Goal: Task Accomplishment & Management: Manage account settings

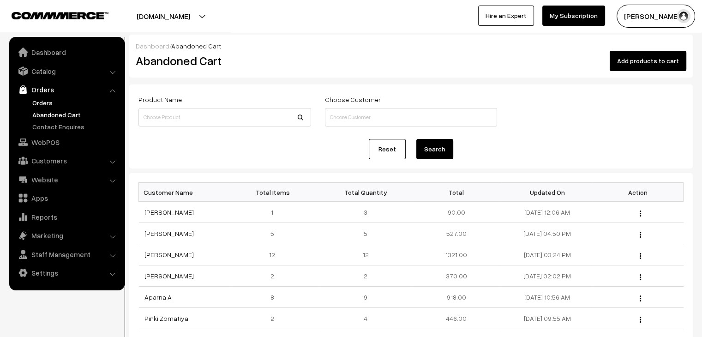
click at [37, 102] on link "Orders" at bounding box center [75, 103] width 91 height 10
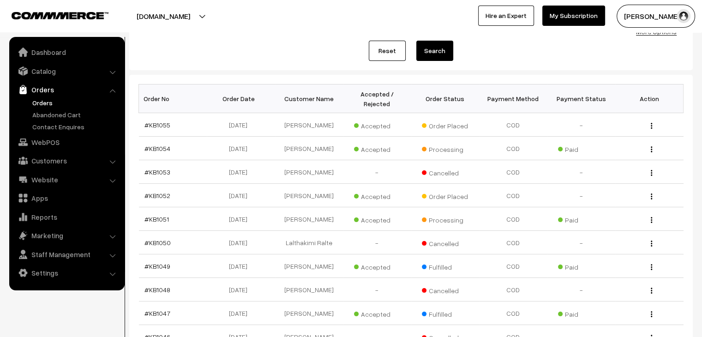
scroll to position [92, 0]
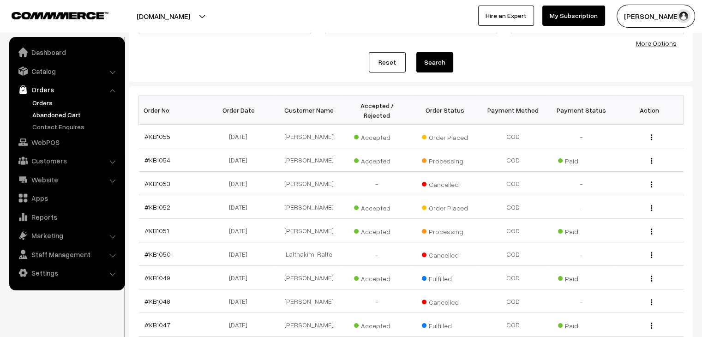
click at [51, 115] on link "Abandoned Cart" at bounding box center [75, 115] width 91 height 10
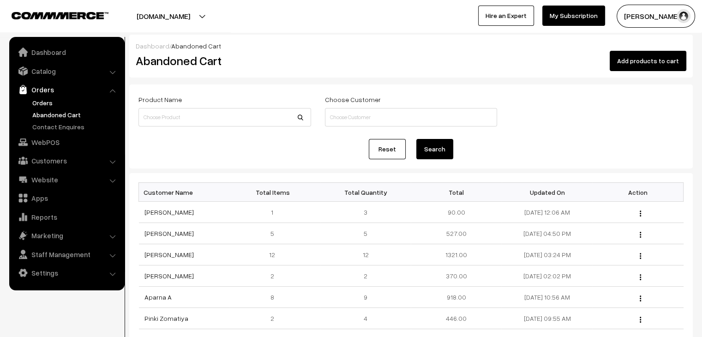
click at [34, 104] on link "Orders" at bounding box center [75, 103] width 91 height 10
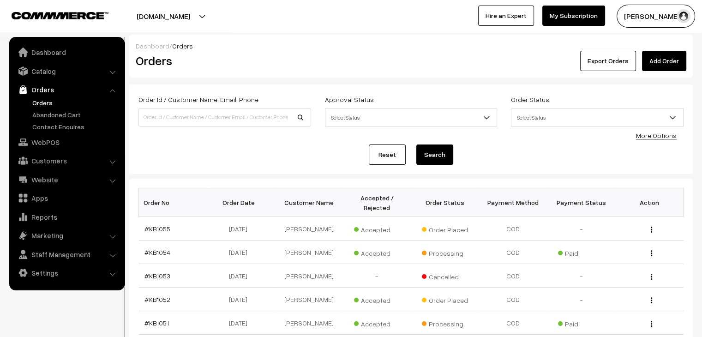
click at [44, 101] on link "Orders" at bounding box center [75, 103] width 91 height 10
click at [44, 105] on link "Orders" at bounding box center [75, 103] width 91 height 10
click at [57, 117] on link "Abandoned Cart" at bounding box center [75, 115] width 91 height 10
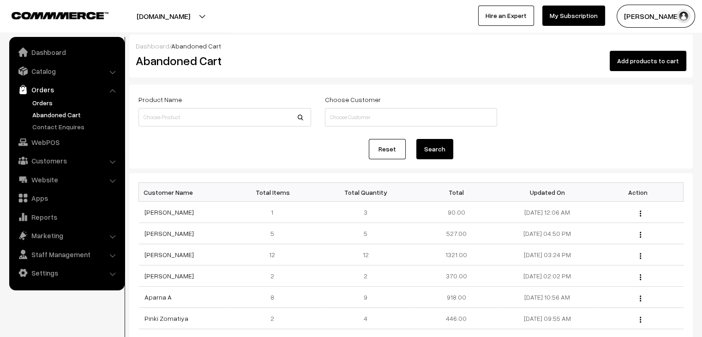
click at [36, 102] on link "Orders" at bounding box center [75, 103] width 91 height 10
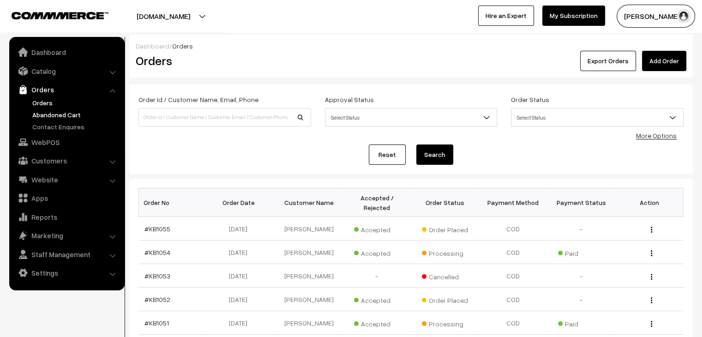
click at [48, 113] on link "Abandoned Cart" at bounding box center [75, 115] width 91 height 10
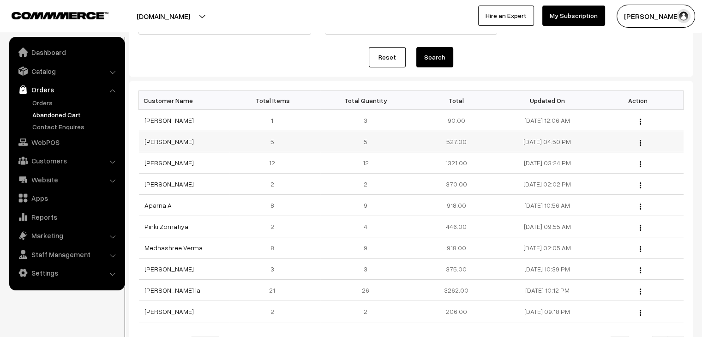
scroll to position [92, 0]
click at [164, 121] on link "Sharon Charles" at bounding box center [168, 120] width 49 height 8
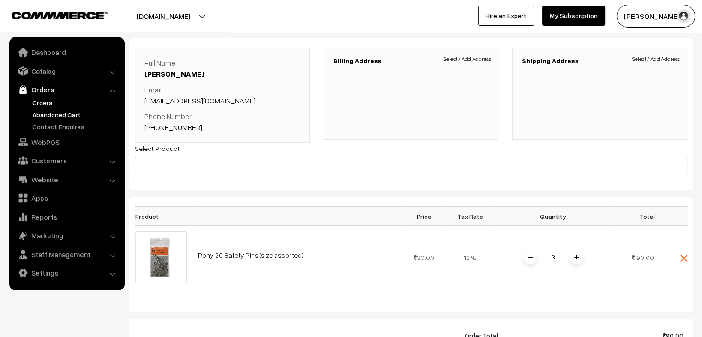
click at [39, 102] on link "Orders" at bounding box center [75, 103] width 91 height 10
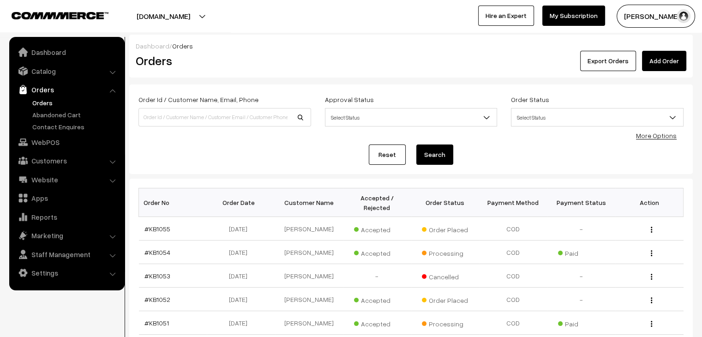
click at [52, 103] on link "Orders" at bounding box center [75, 103] width 91 height 10
click at [84, 115] on link "Abandoned Cart" at bounding box center [75, 115] width 91 height 10
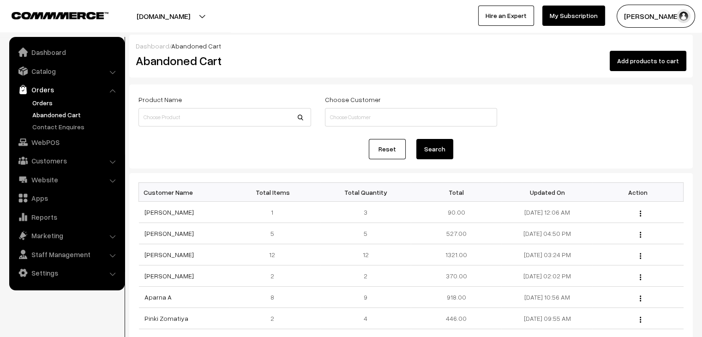
click at [43, 97] on link "Orders" at bounding box center [67, 89] width 110 height 17
click at [44, 102] on link "Orders" at bounding box center [75, 103] width 91 height 10
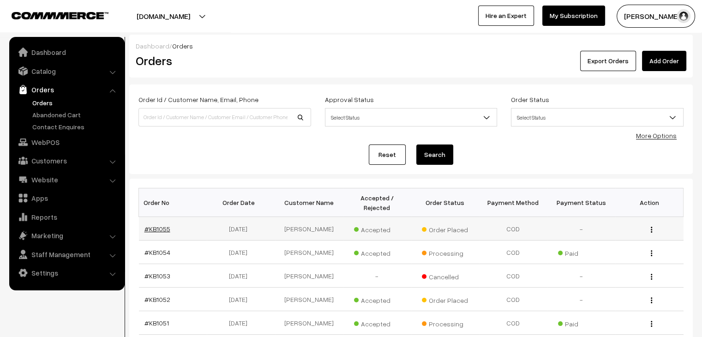
click at [155, 225] on link "#KB1055" at bounding box center [157, 229] width 26 height 8
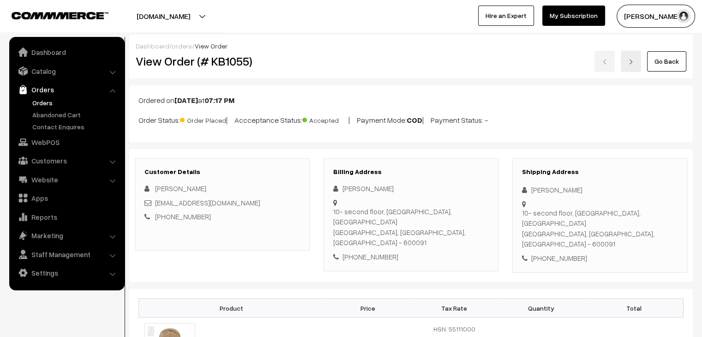
click at [42, 102] on link "Orders" at bounding box center [75, 103] width 91 height 10
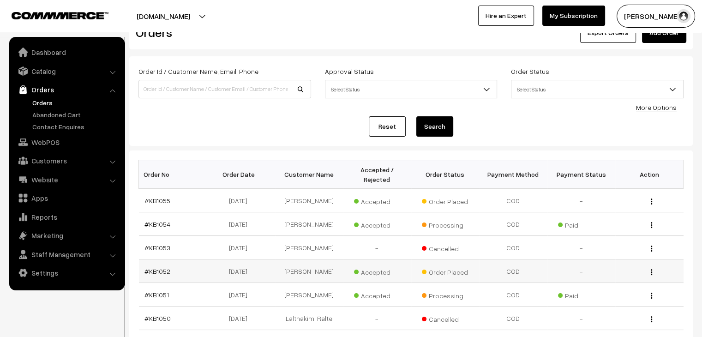
scroll to position [92, 0]
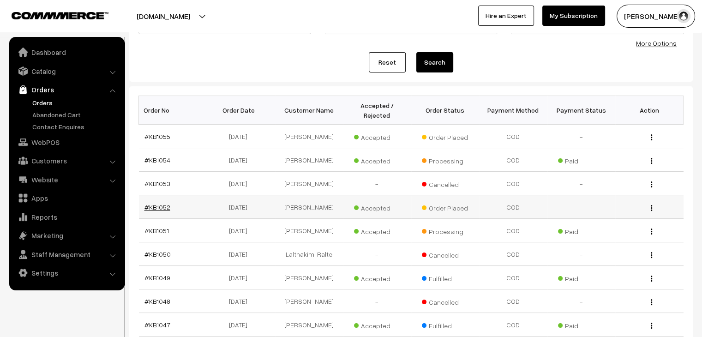
click at [163, 203] on link "#KB1052" at bounding box center [157, 207] width 26 height 8
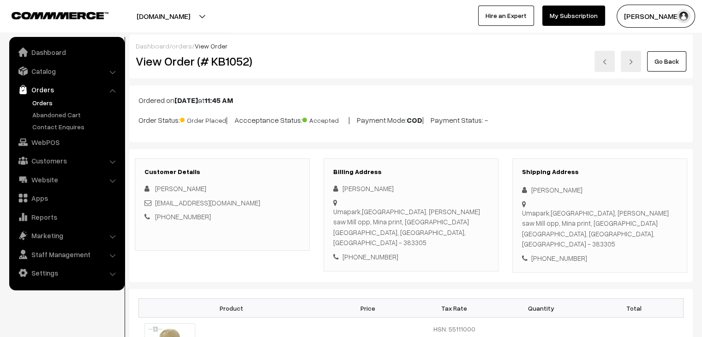
click at [50, 106] on link "Orders" at bounding box center [75, 103] width 91 height 10
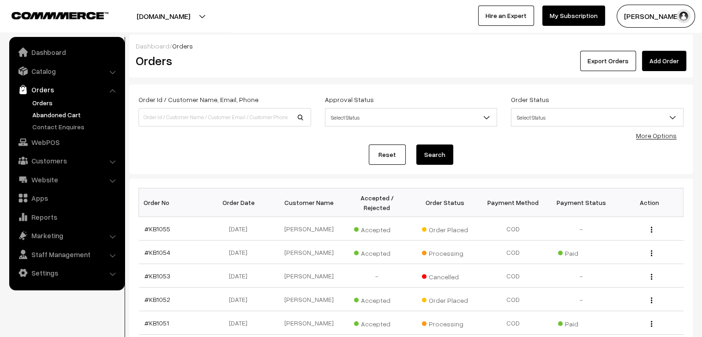
click at [78, 117] on link "Abandoned Cart" at bounding box center [75, 115] width 91 height 10
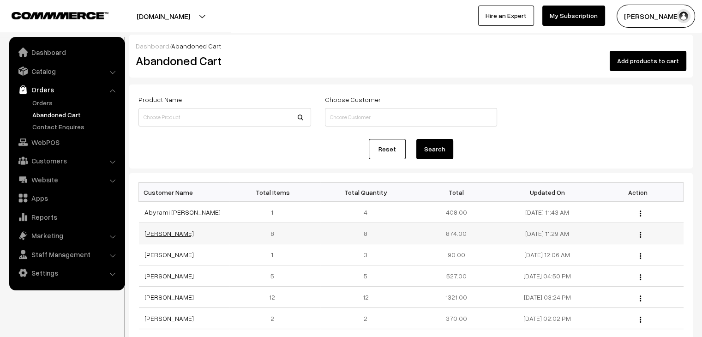
click at [181, 236] on link "[PERSON_NAME]" at bounding box center [168, 233] width 49 height 8
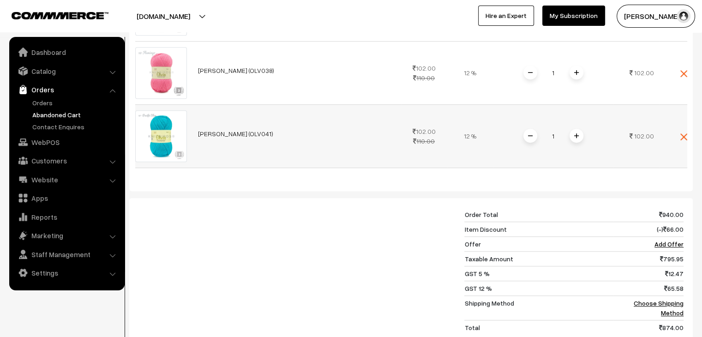
scroll to position [600, 0]
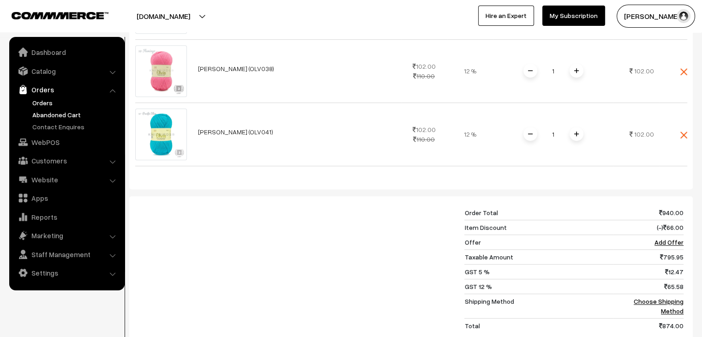
click at [49, 106] on link "Orders" at bounding box center [75, 103] width 91 height 10
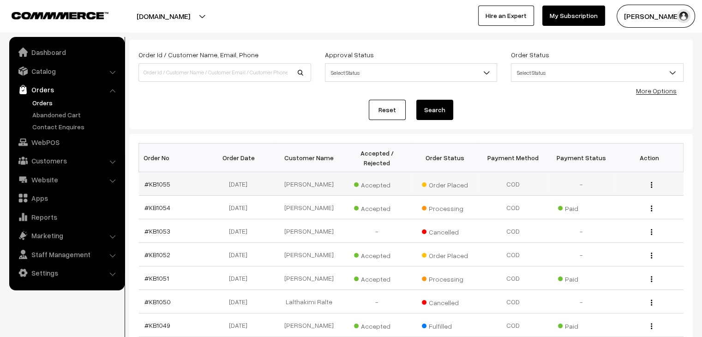
scroll to position [46, 0]
click at [154, 179] on link "#KB1055" at bounding box center [157, 183] width 26 height 8
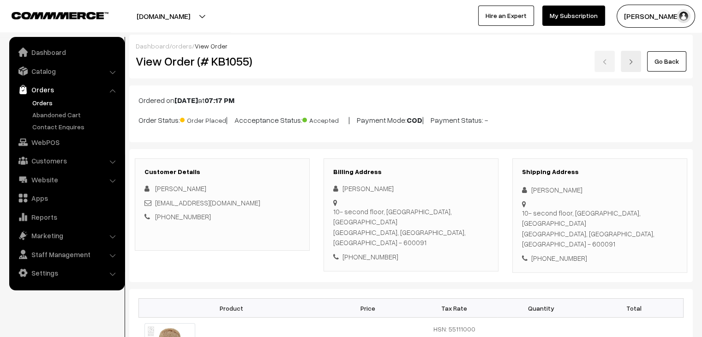
click at [40, 100] on link "Orders" at bounding box center [75, 103] width 91 height 10
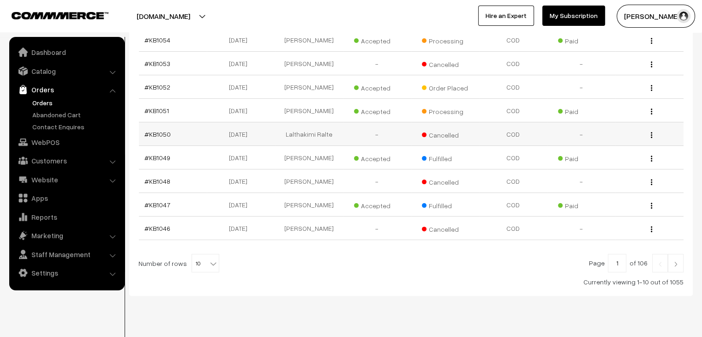
scroll to position [220, 0]
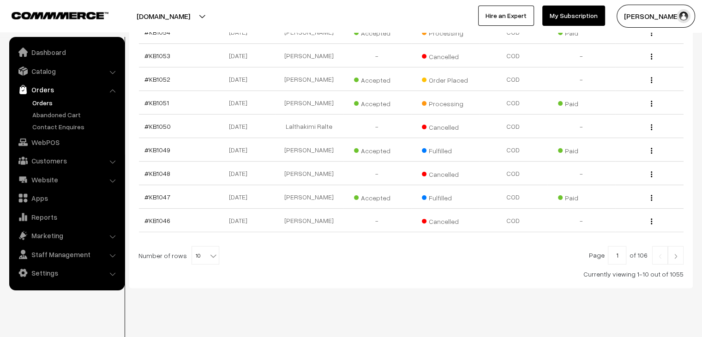
click at [201, 246] on span "10" at bounding box center [205, 255] width 27 height 18
select select "100"
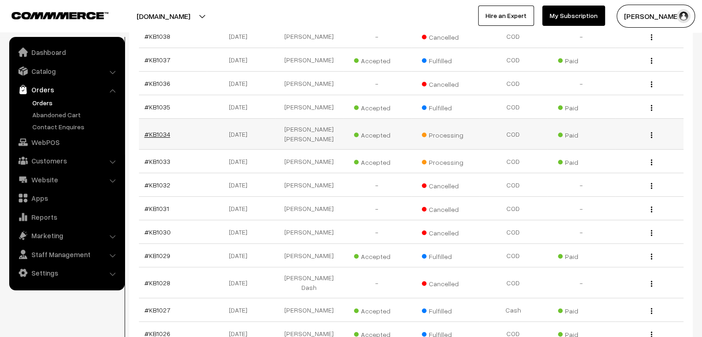
click at [162, 130] on link "#KB1034" at bounding box center [157, 134] width 26 height 8
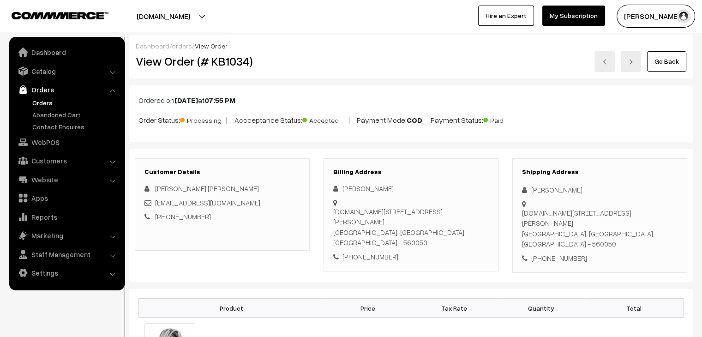
click at [179, 48] on link "orders" at bounding box center [182, 46] width 20 height 8
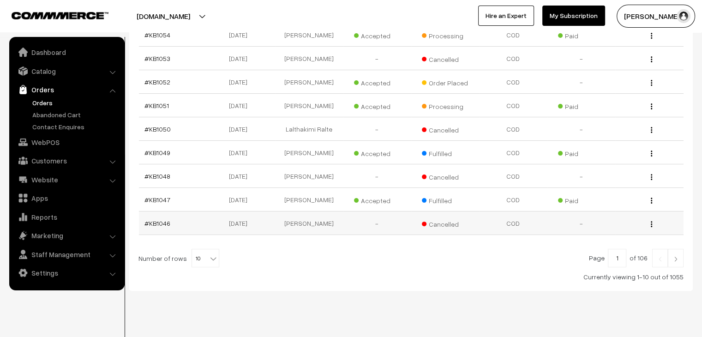
scroll to position [220, 0]
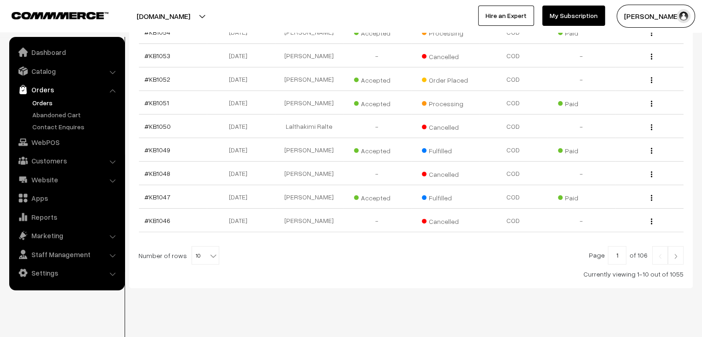
click at [209, 251] on b at bounding box center [213, 255] width 9 height 9
select select "100"
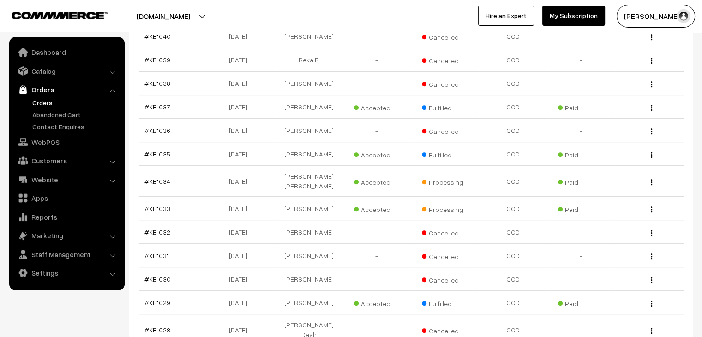
scroll to position [554, 0]
click at [68, 115] on link "Abandoned Cart" at bounding box center [75, 115] width 91 height 10
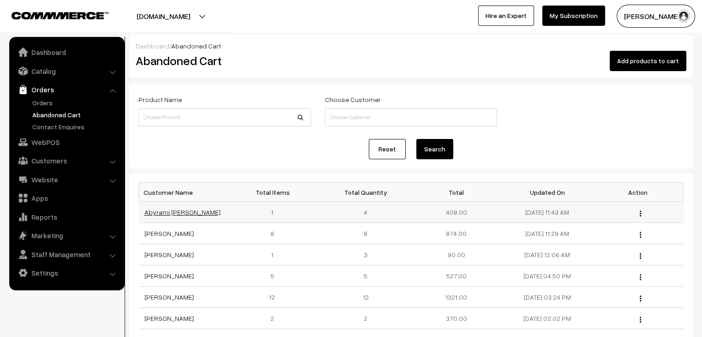
click at [165, 212] on link "Abyrami Sivakumar" at bounding box center [182, 212] width 76 height 8
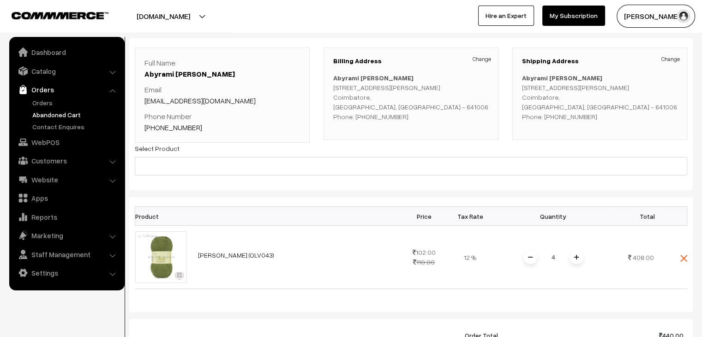
scroll to position [46, 0]
click at [40, 102] on link "Orders" at bounding box center [75, 103] width 91 height 10
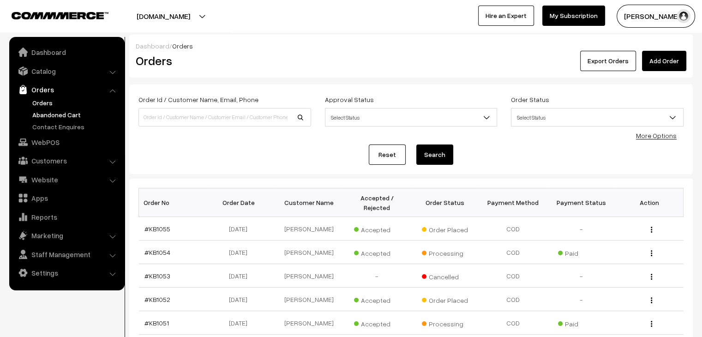
click at [66, 118] on link "Abandoned Cart" at bounding box center [75, 115] width 91 height 10
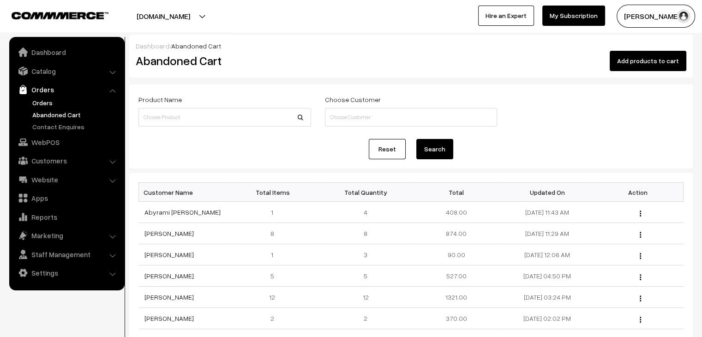
click at [37, 104] on link "Orders" at bounding box center [75, 103] width 91 height 10
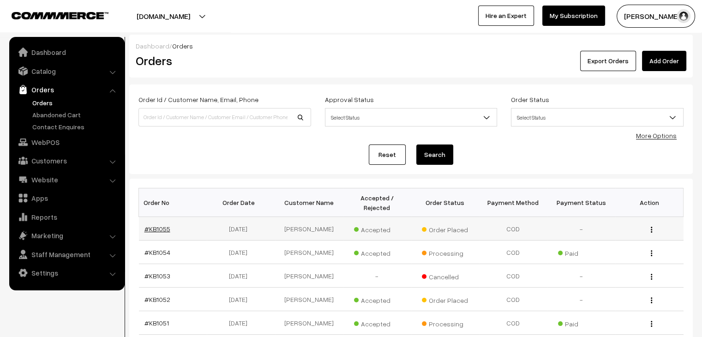
click at [147, 225] on link "#KB1055" at bounding box center [157, 229] width 26 height 8
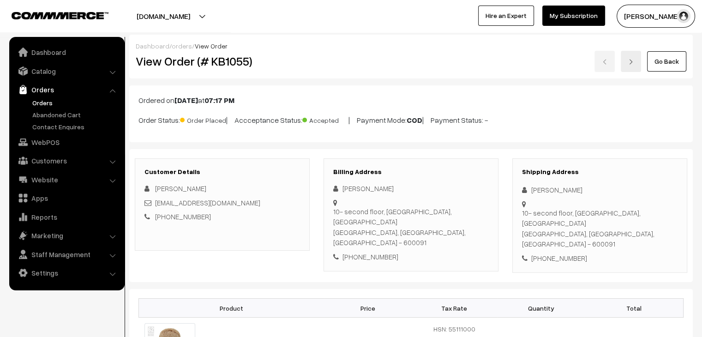
click at [42, 104] on link "Orders" at bounding box center [75, 103] width 91 height 10
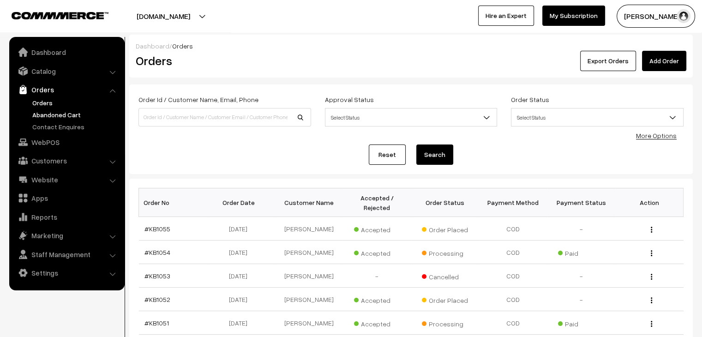
click at [54, 117] on link "Abandoned Cart" at bounding box center [75, 115] width 91 height 10
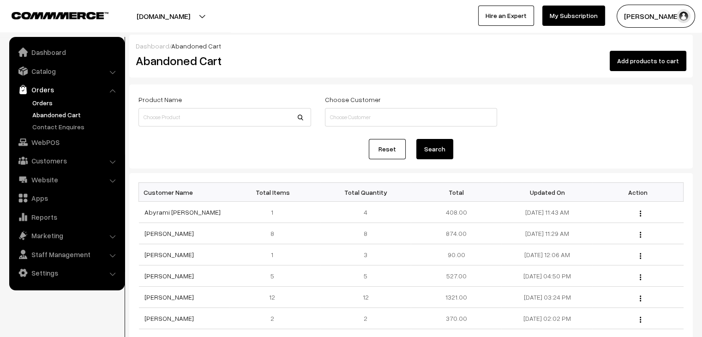
click at [43, 106] on link "Orders" at bounding box center [75, 103] width 91 height 10
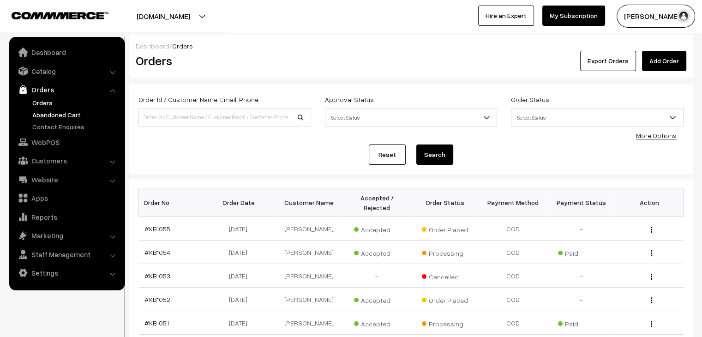
click at [52, 112] on link "Abandoned Cart" at bounding box center [75, 115] width 91 height 10
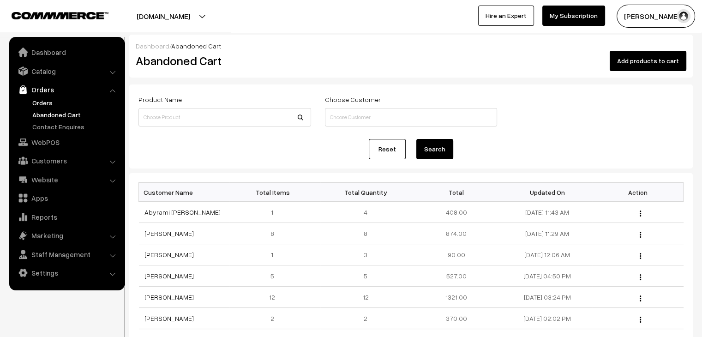
click at [36, 99] on link "Orders" at bounding box center [75, 103] width 91 height 10
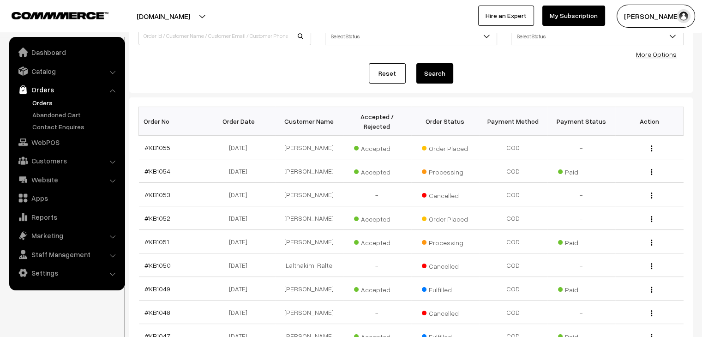
scroll to position [92, 0]
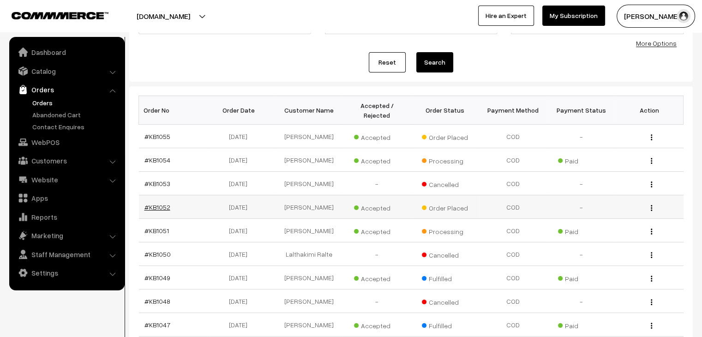
click at [148, 203] on link "#KB1052" at bounding box center [157, 207] width 26 height 8
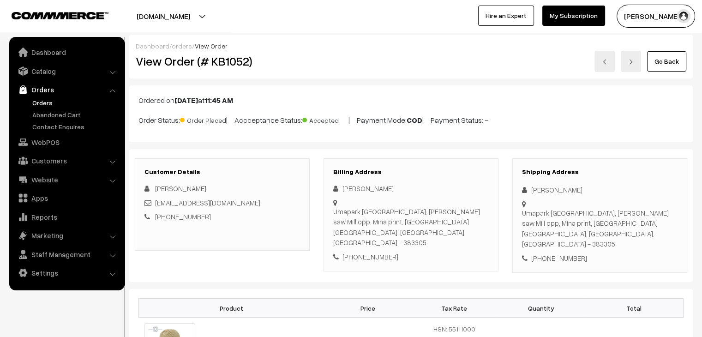
click at [36, 106] on link "Orders" at bounding box center [75, 103] width 91 height 10
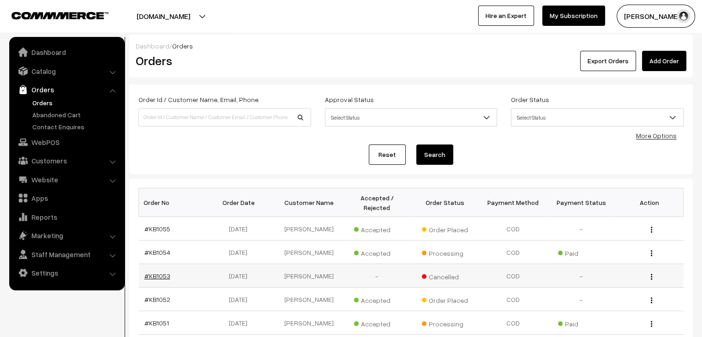
click at [164, 272] on link "#KB1053" at bounding box center [157, 276] width 26 height 8
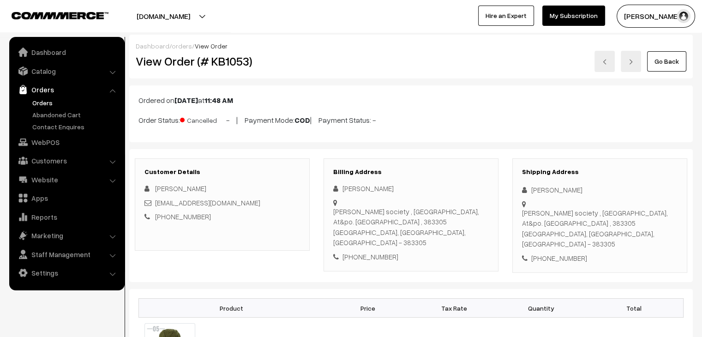
click at [179, 47] on link "orders" at bounding box center [182, 46] width 20 height 8
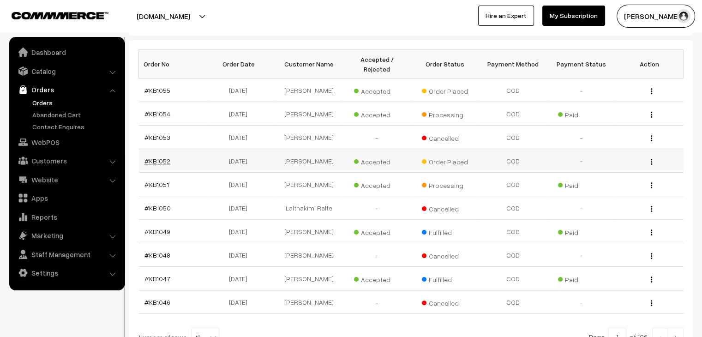
click at [154, 157] on link "#KB1052" at bounding box center [157, 161] width 26 height 8
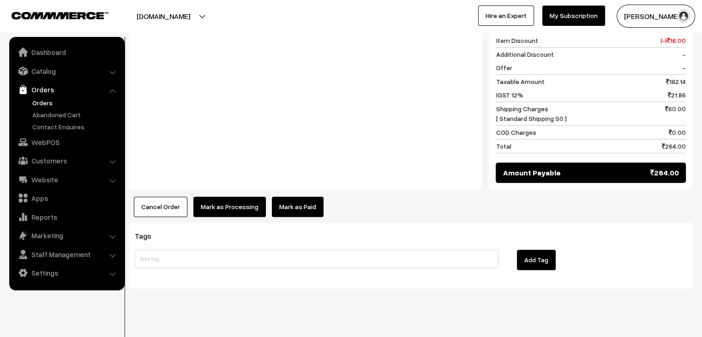
click at [168, 197] on button "Cancel Order" at bounding box center [161, 207] width 54 height 20
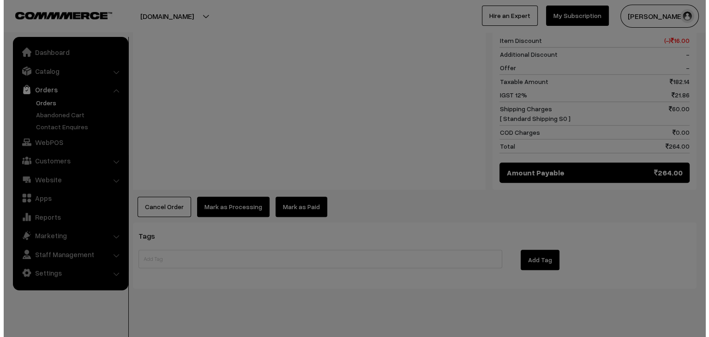
scroll to position [414, 0]
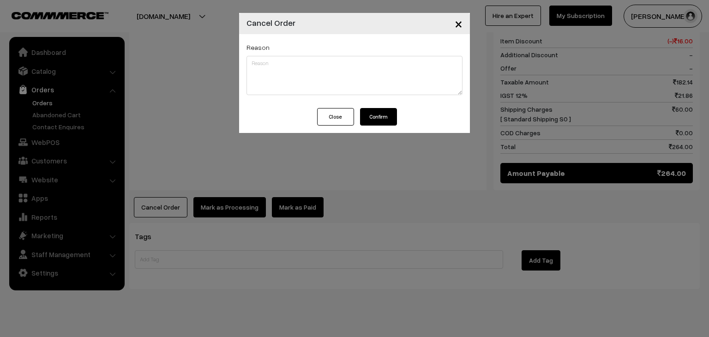
click at [376, 122] on button "Confirm" at bounding box center [378, 117] width 37 height 18
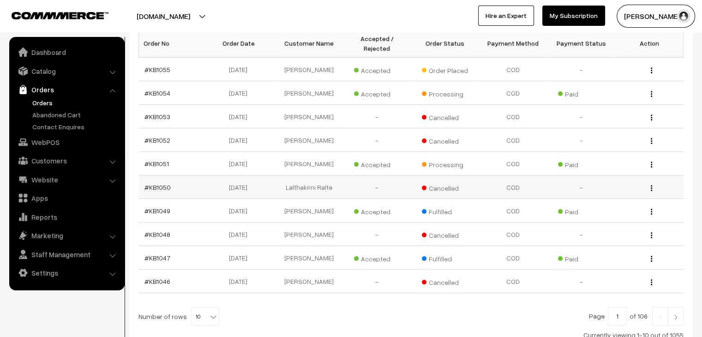
scroll to position [220, 0]
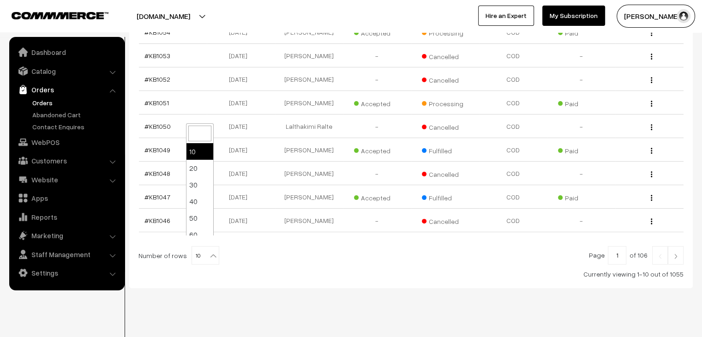
click at [209, 251] on b at bounding box center [213, 255] width 9 height 9
select select "100"
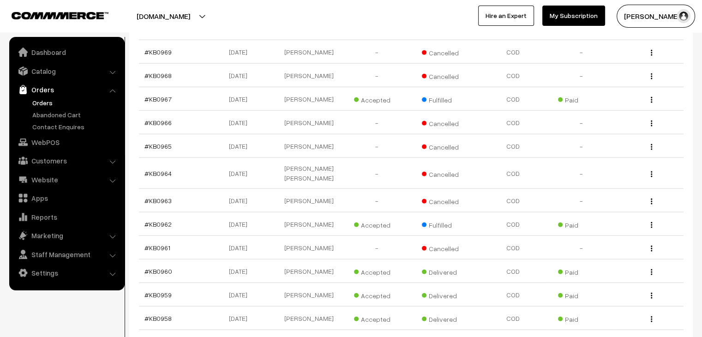
scroll to position [2359, 0]
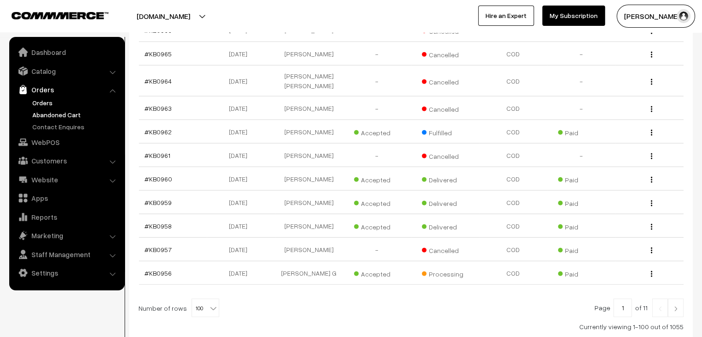
click at [70, 116] on link "Abandoned Cart" at bounding box center [75, 115] width 91 height 10
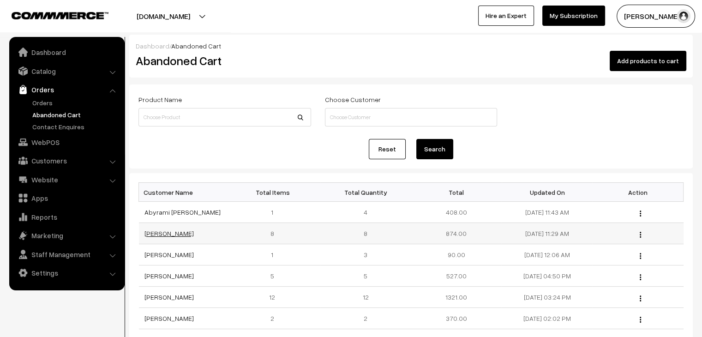
click at [189, 233] on link "[PERSON_NAME]" at bounding box center [168, 233] width 49 height 8
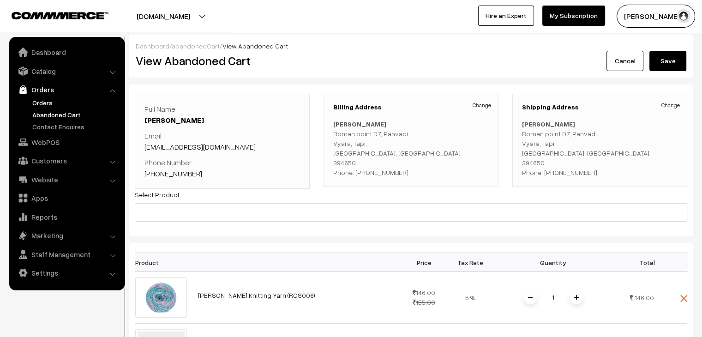
click at [65, 100] on link "Orders" at bounding box center [75, 103] width 91 height 10
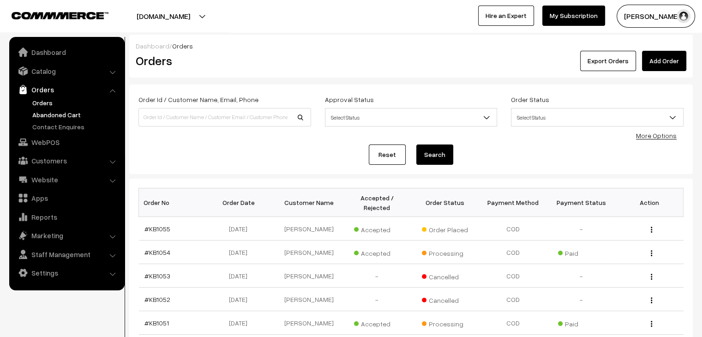
click at [48, 112] on link "Abandoned Cart" at bounding box center [75, 115] width 91 height 10
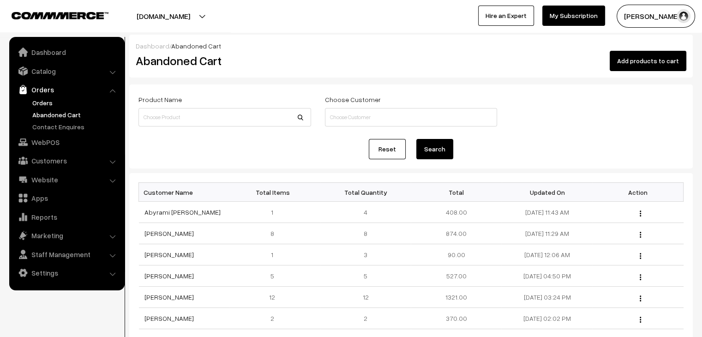
click at [48, 104] on link "Orders" at bounding box center [75, 103] width 91 height 10
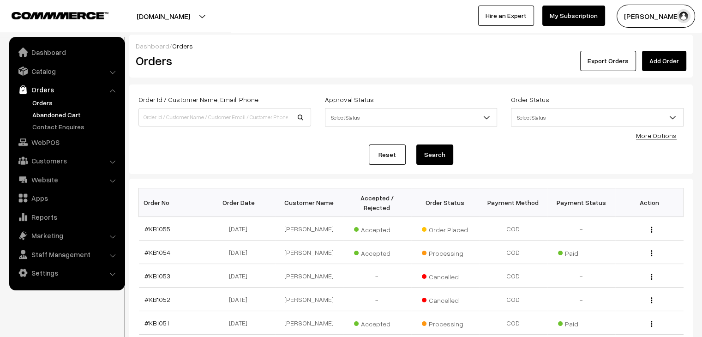
click at [55, 117] on link "Abandoned Cart" at bounding box center [75, 115] width 91 height 10
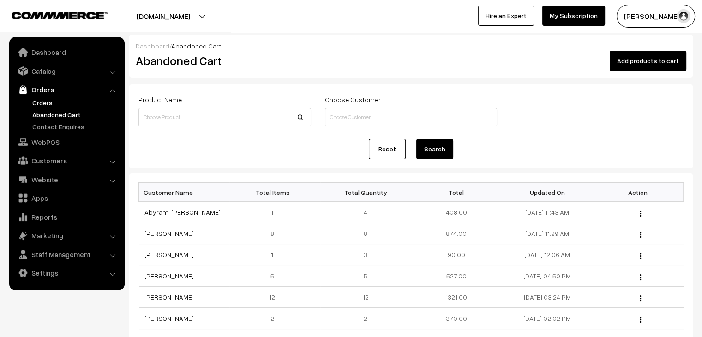
click at [35, 105] on link "Orders" at bounding box center [75, 103] width 91 height 10
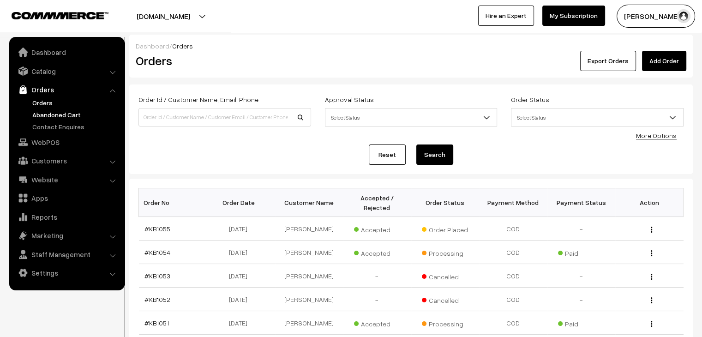
click at [63, 117] on link "Abandoned Cart" at bounding box center [75, 115] width 91 height 10
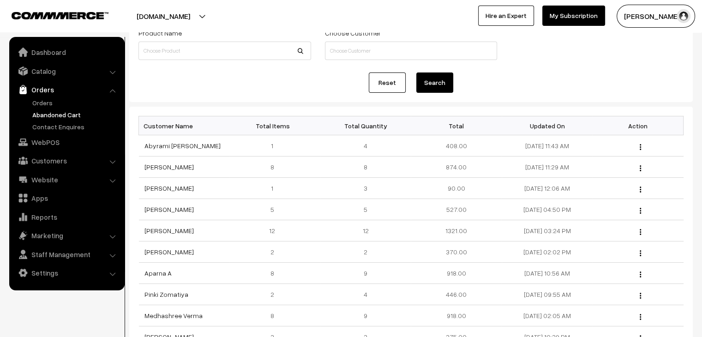
scroll to position [92, 0]
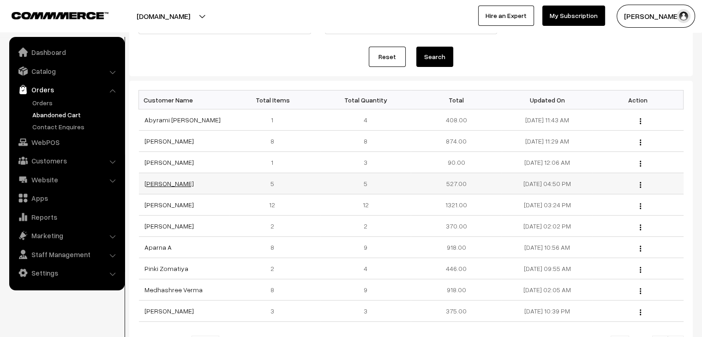
click at [175, 183] on link "SHEENAM MANOCHA" at bounding box center [168, 183] width 49 height 8
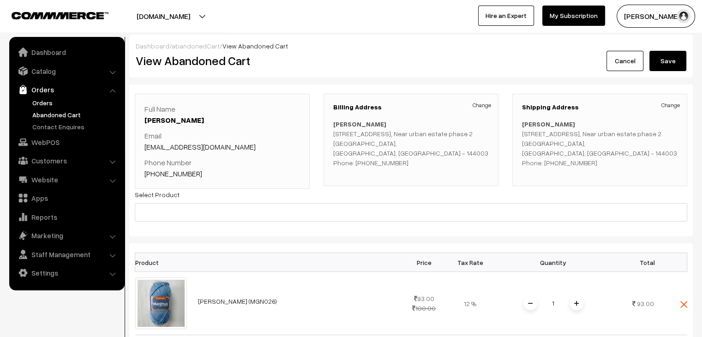
click at [49, 107] on link "Orders" at bounding box center [75, 103] width 91 height 10
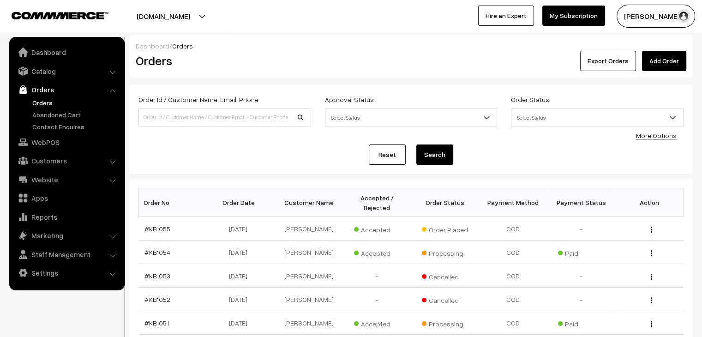
click at [47, 100] on link "Orders" at bounding box center [75, 103] width 91 height 10
click at [59, 111] on link "Abandoned Cart" at bounding box center [75, 115] width 91 height 10
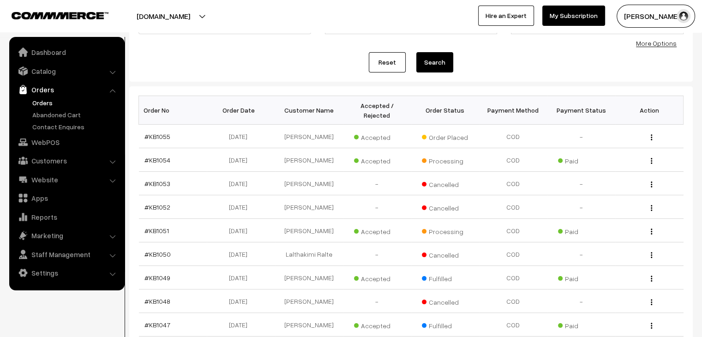
click at [50, 103] on link "Orders" at bounding box center [75, 103] width 91 height 10
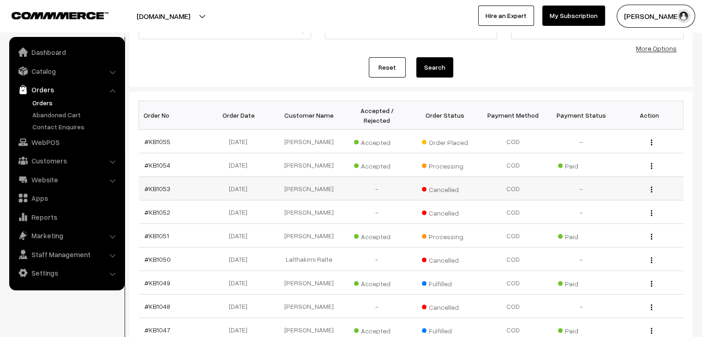
scroll to position [92, 0]
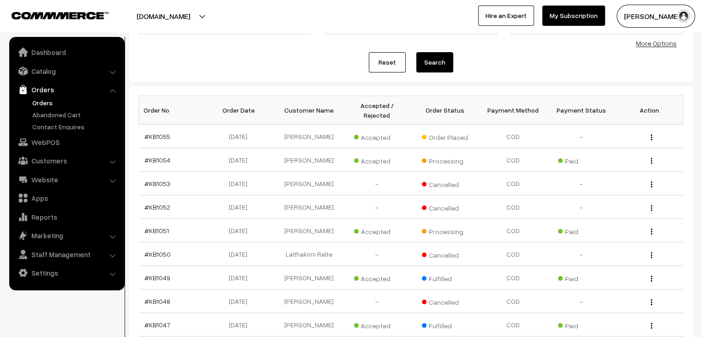
click at [46, 104] on link "Orders" at bounding box center [75, 103] width 91 height 10
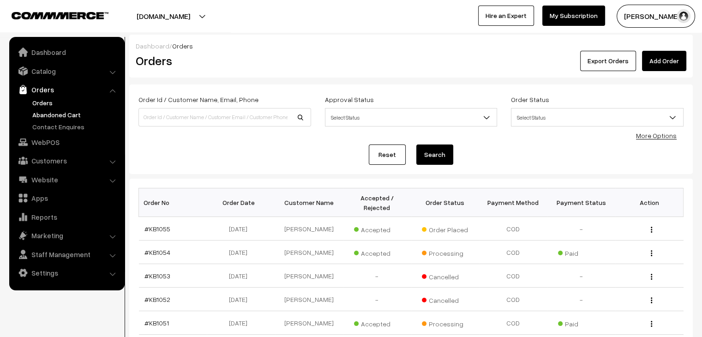
click at [67, 113] on link "Abandoned Cart" at bounding box center [75, 115] width 91 height 10
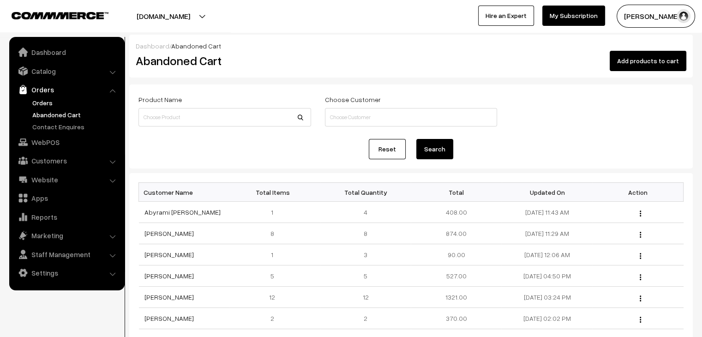
click at [51, 105] on link "Orders" at bounding box center [75, 103] width 91 height 10
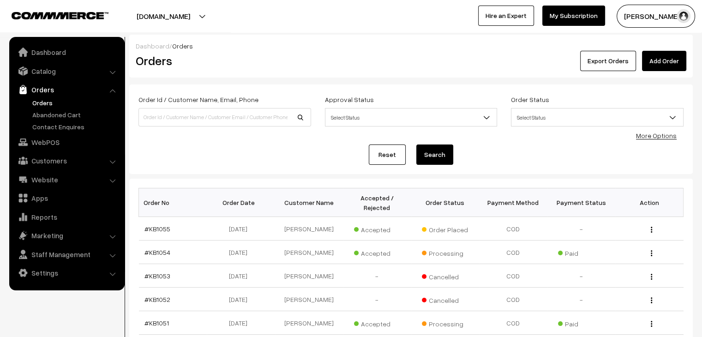
click at [46, 104] on link "Orders" at bounding box center [75, 103] width 91 height 10
click at [59, 118] on link "Abandoned Cart" at bounding box center [75, 115] width 91 height 10
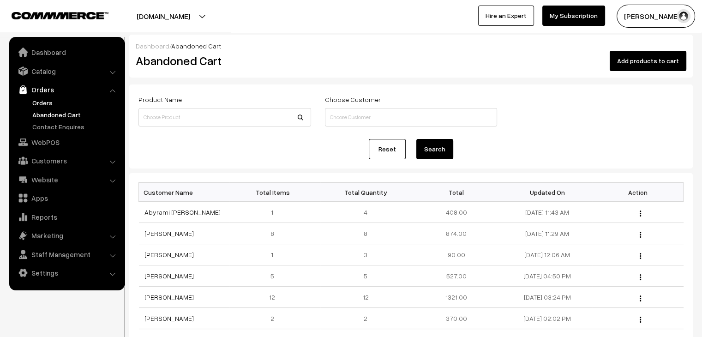
click at [46, 103] on link "Orders" at bounding box center [75, 103] width 91 height 10
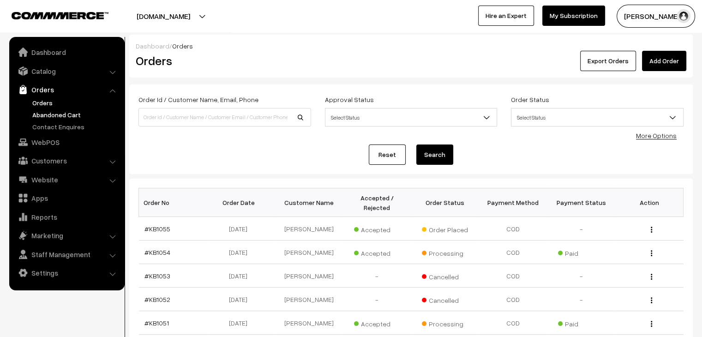
click at [69, 111] on link "Abandoned Cart" at bounding box center [75, 115] width 91 height 10
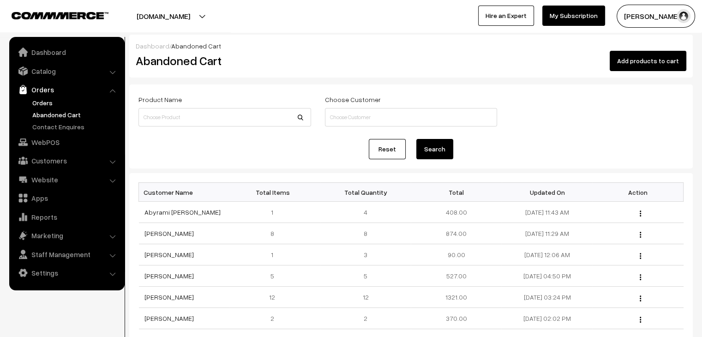
click at [52, 107] on link "Orders" at bounding box center [75, 103] width 91 height 10
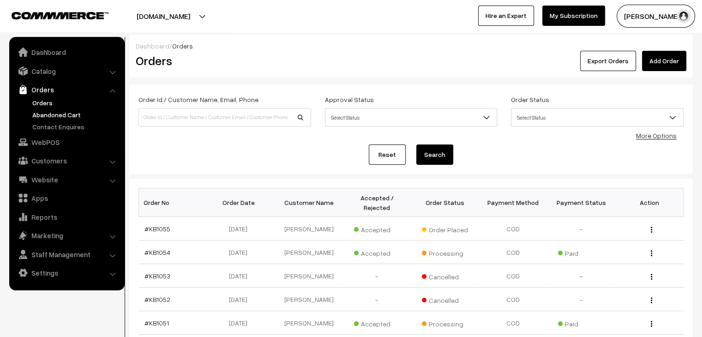
click at [65, 115] on link "Abandoned Cart" at bounding box center [75, 115] width 91 height 10
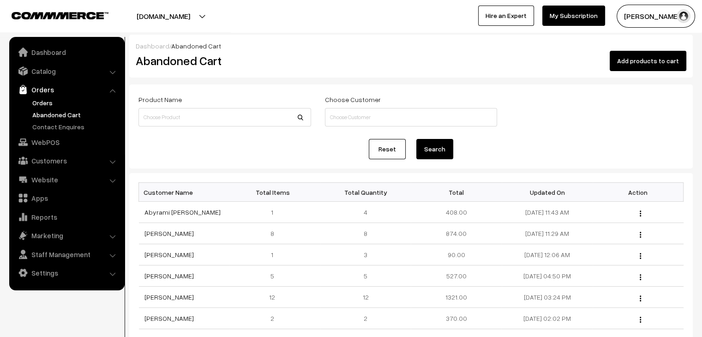
click at [45, 106] on link "Orders" at bounding box center [75, 103] width 91 height 10
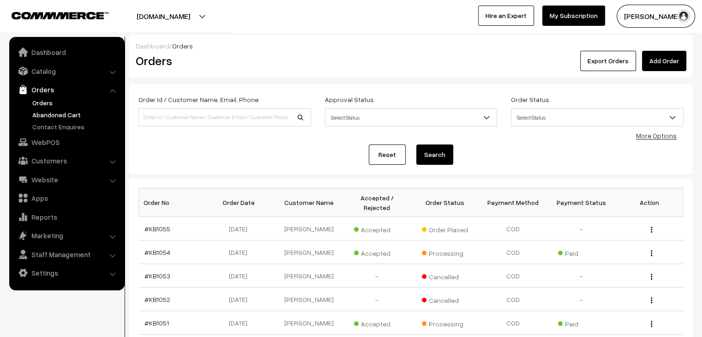
click at [54, 118] on link "Abandoned Cart" at bounding box center [75, 115] width 91 height 10
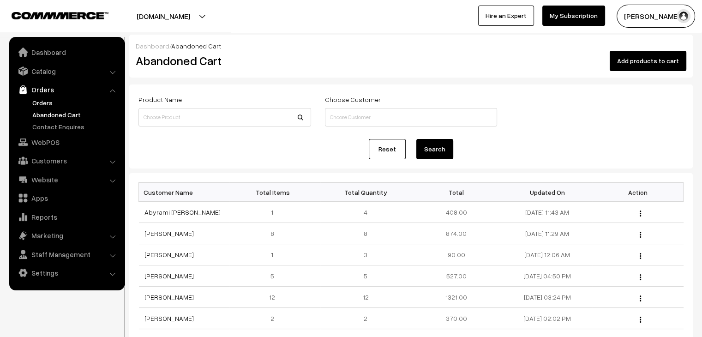
click at [42, 105] on link "Orders" at bounding box center [75, 103] width 91 height 10
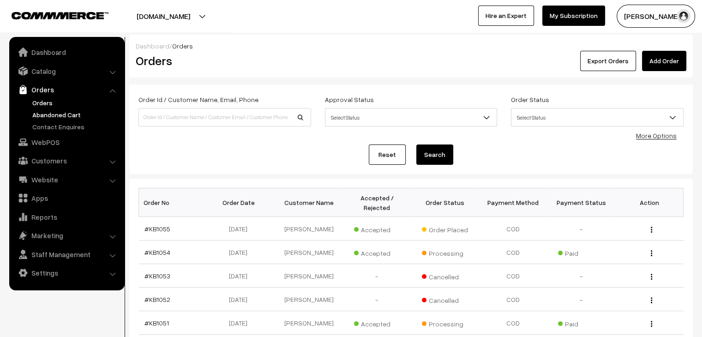
click at [56, 111] on link "Abandoned Cart" at bounding box center [75, 115] width 91 height 10
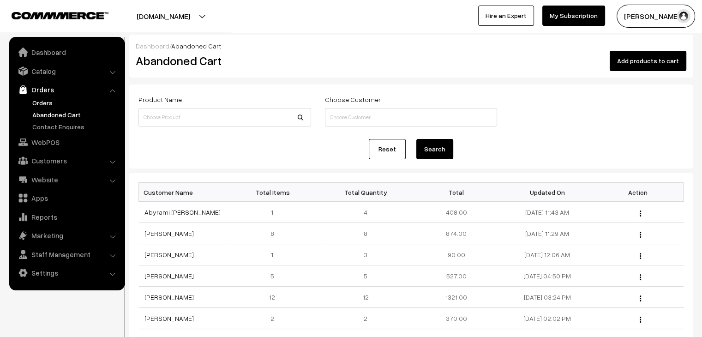
click at [46, 105] on link "Orders" at bounding box center [75, 103] width 91 height 10
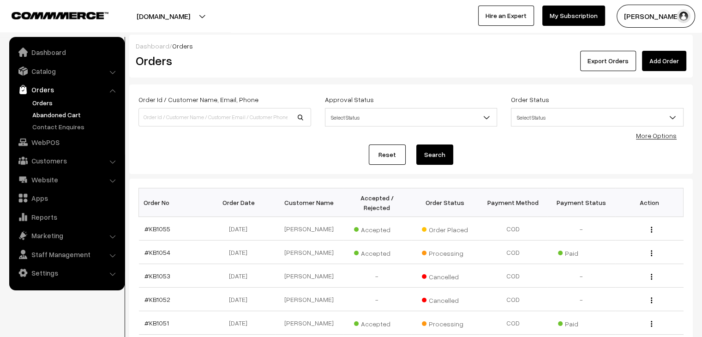
click at [51, 113] on link "Abandoned Cart" at bounding box center [75, 115] width 91 height 10
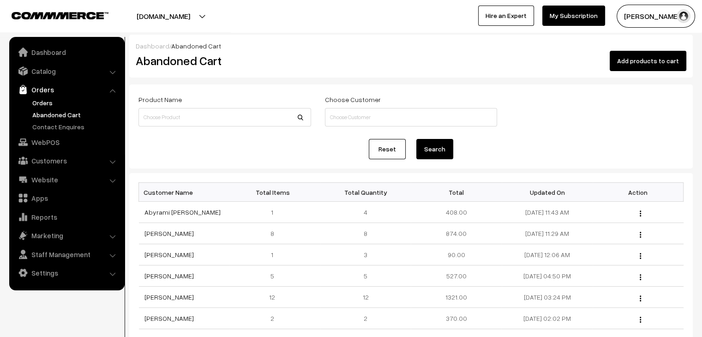
click at [34, 102] on link "Orders" at bounding box center [75, 103] width 91 height 10
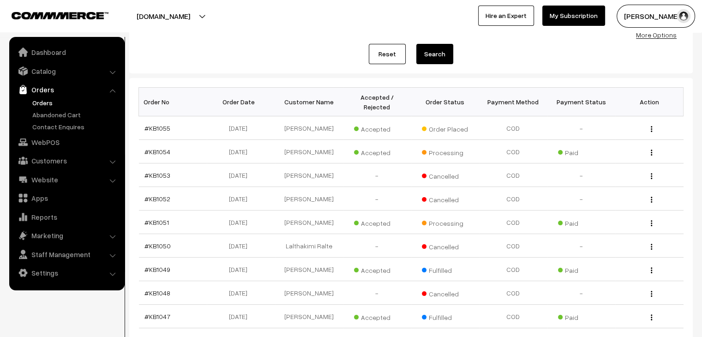
scroll to position [92, 0]
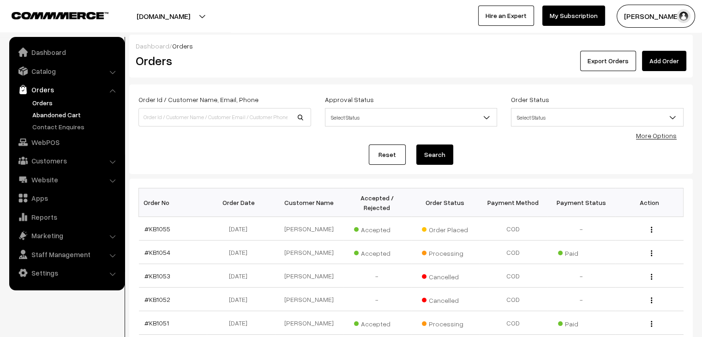
click at [57, 112] on link "Abandoned Cart" at bounding box center [75, 115] width 91 height 10
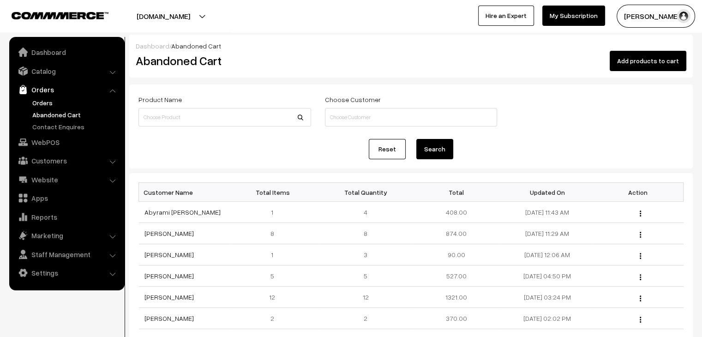
click at [48, 102] on link "Orders" at bounding box center [75, 103] width 91 height 10
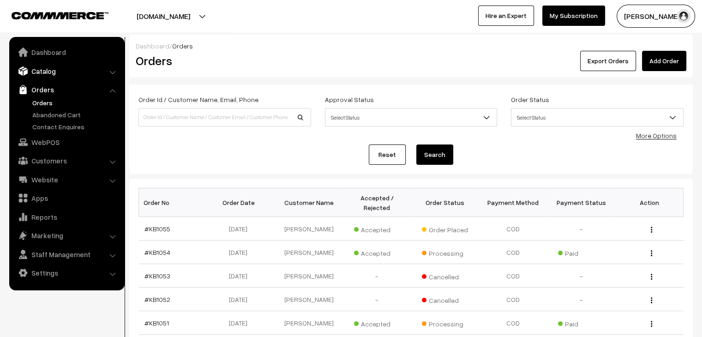
click at [41, 74] on link "Catalog" at bounding box center [67, 71] width 110 height 17
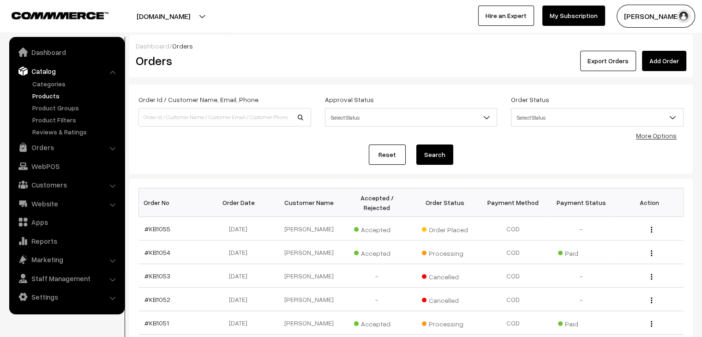
click at [48, 94] on link "Products" at bounding box center [75, 96] width 91 height 10
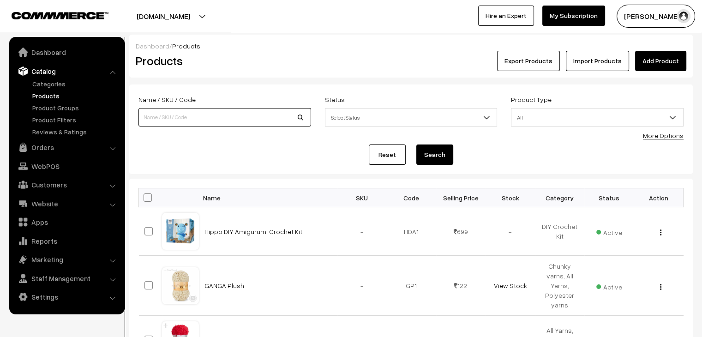
click at [209, 121] on input at bounding box center [224, 117] width 173 height 18
type input "magnus"
click at [416, 144] on button "Search" at bounding box center [434, 154] width 37 height 20
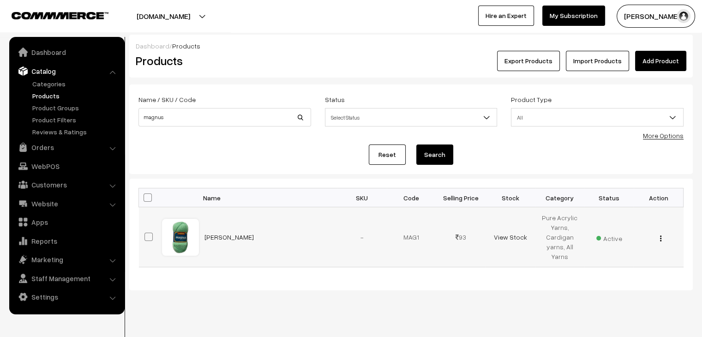
click at [659, 240] on button "button" at bounding box center [660, 237] width 2 height 7
click at [611, 267] on link "Edit" at bounding box center [619, 272] width 78 height 20
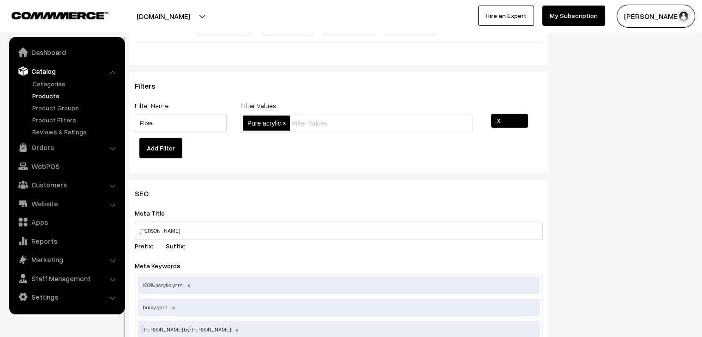
scroll to position [2122, 0]
click at [49, 147] on link "Orders" at bounding box center [67, 147] width 110 height 17
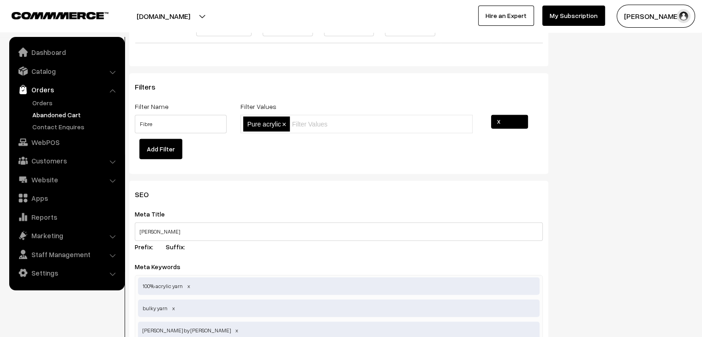
click at [50, 113] on link "Abandoned Cart" at bounding box center [75, 115] width 91 height 10
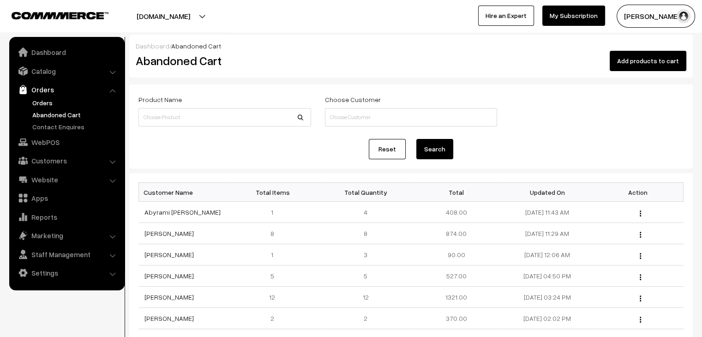
click at [52, 99] on link "Orders" at bounding box center [75, 103] width 91 height 10
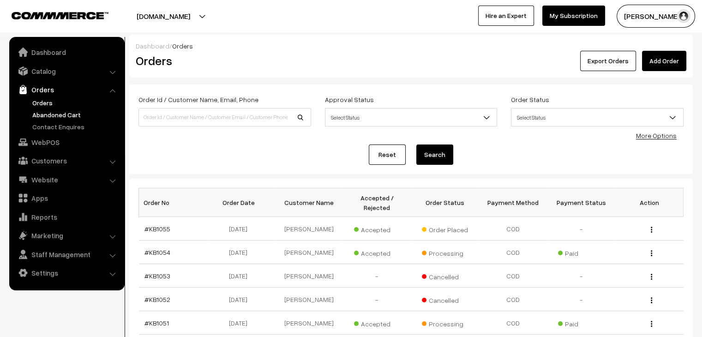
click at [57, 116] on link "Abandoned Cart" at bounding box center [75, 115] width 91 height 10
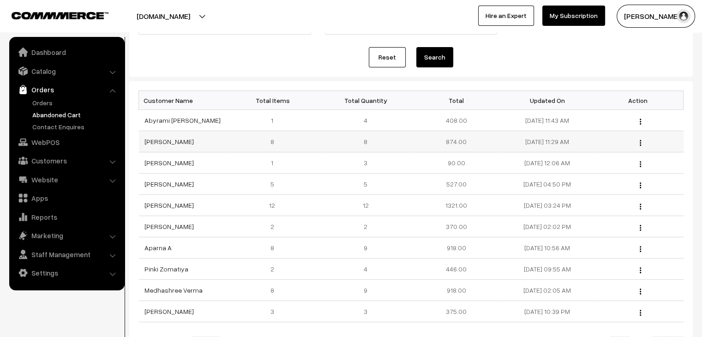
scroll to position [92, 0]
click at [45, 102] on link "Orders" at bounding box center [75, 103] width 91 height 10
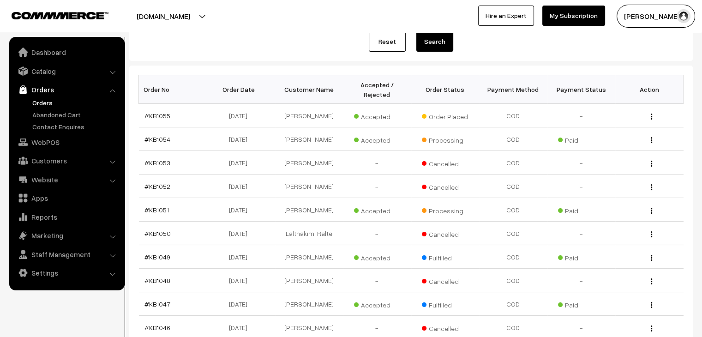
scroll to position [185, 0]
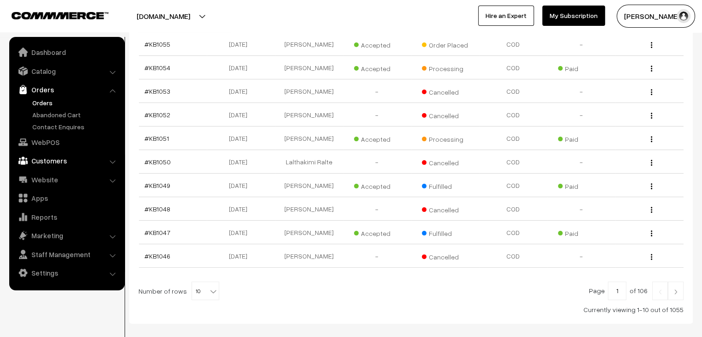
click at [58, 156] on link "Customers" at bounding box center [67, 160] width 110 height 17
click at [52, 141] on link "Customers" at bounding box center [75, 140] width 91 height 10
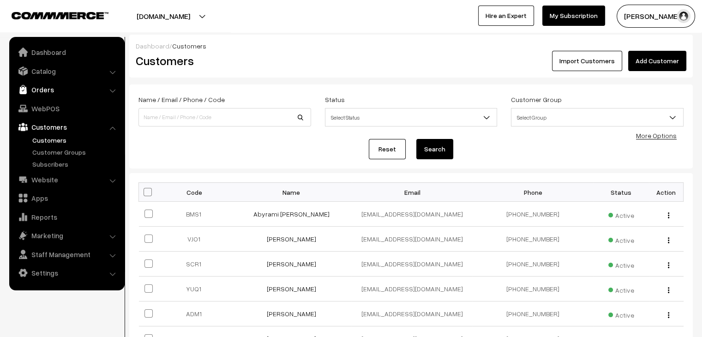
click at [36, 93] on link "Orders" at bounding box center [67, 89] width 110 height 17
click at [46, 101] on link "Orders" at bounding box center [75, 103] width 91 height 10
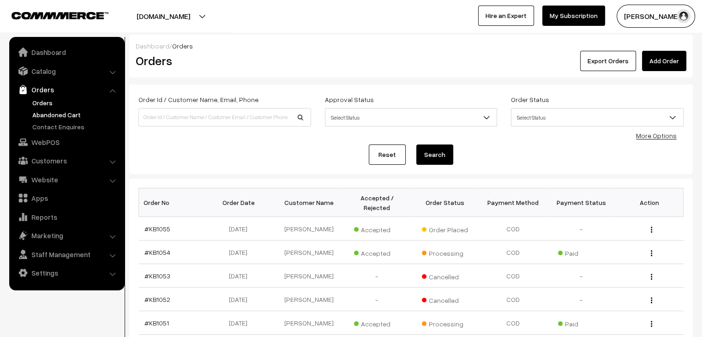
click at [62, 117] on link "Abandoned Cart" at bounding box center [75, 115] width 91 height 10
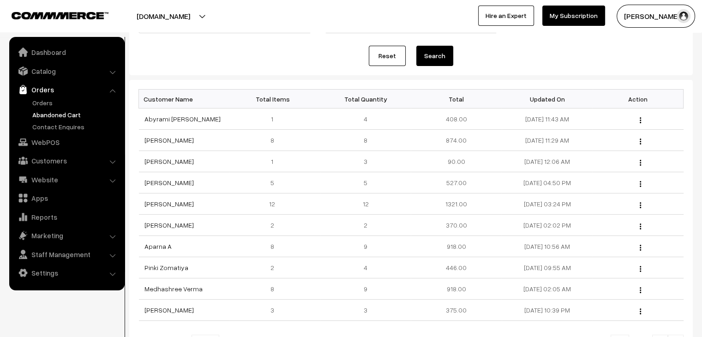
scroll to position [92, 0]
click at [50, 105] on link "Orders" at bounding box center [75, 103] width 91 height 10
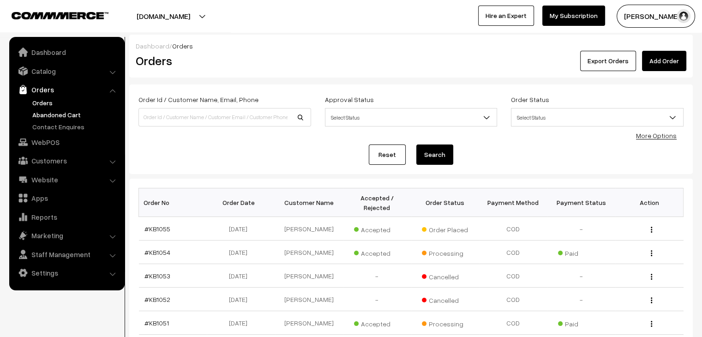
click at [35, 115] on link "Abandoned Cart" at bounding box center [75, 115] width 91 height 10
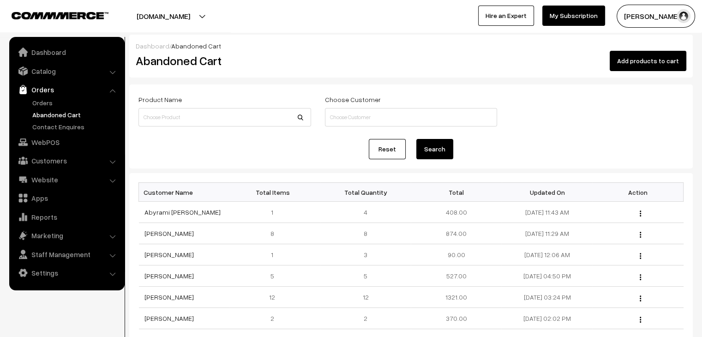
click at [33, 104] on link "Orders" at bounding box center [75, 103] width 91 height 10
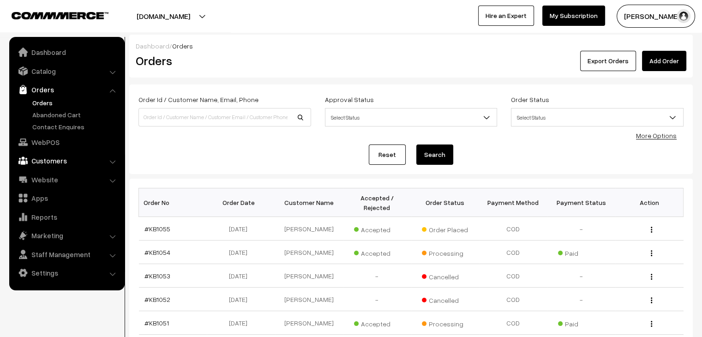
click at [53, 161] on link "Customers" at bounding box center [67, 160] width 110 height 17
click at [44, 143] on link "Customers" at bounding box center [75, 140] width 91 height 10
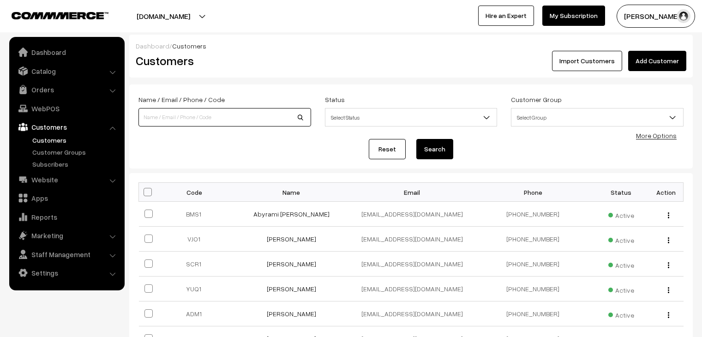
click at [187, 118] on input at bounding box center [224, 117] width 173 height 18
type input "durriya"
click at [416, 139] on button "Search" at bounding box center [434, 149] width 37 height 20
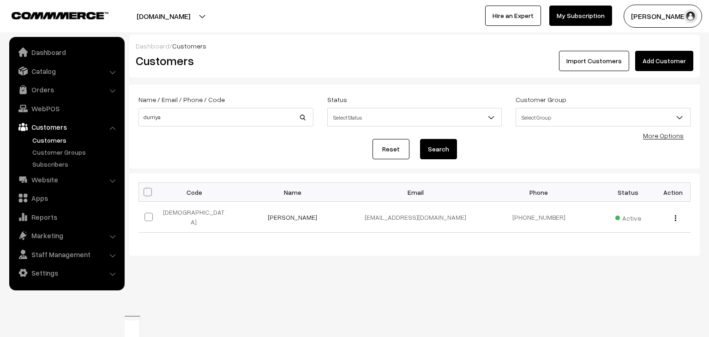
click at [290, 214] on link "[PERSON_NAME]" at bounding box center [292, 217] width 49 height 8
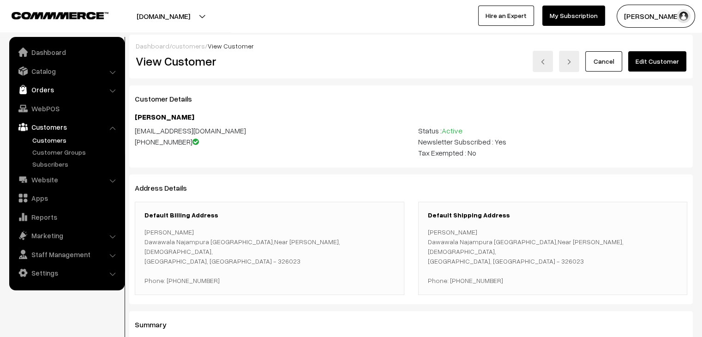
click at [28, 93] on link "Orders" at bounding box center [67, 89] width 110 height 17
click at [42, 116] on link "Abandoned Cart" at bounding box center [75, 115] width 91 height 10
